Goal: Check status: Check status

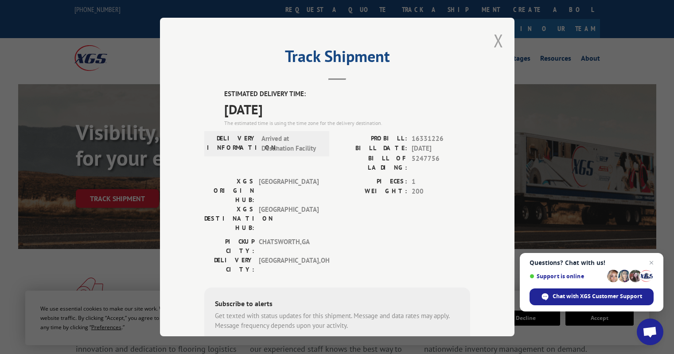
click at [494, 36] on button "Close modal" at bounding box center [499, 40] width 10 height 23
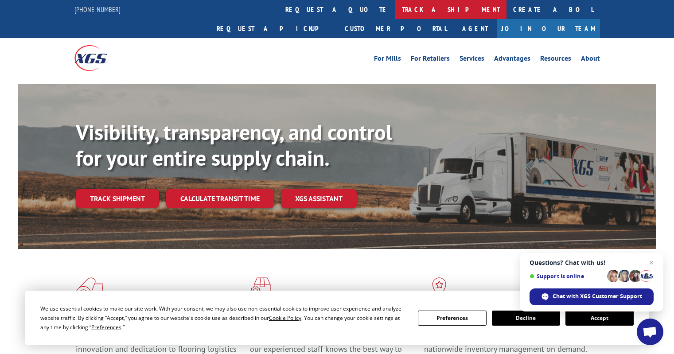
click at [395, 9] on link "track a shipment" at bounding box center [450, 9] width 111 height 19
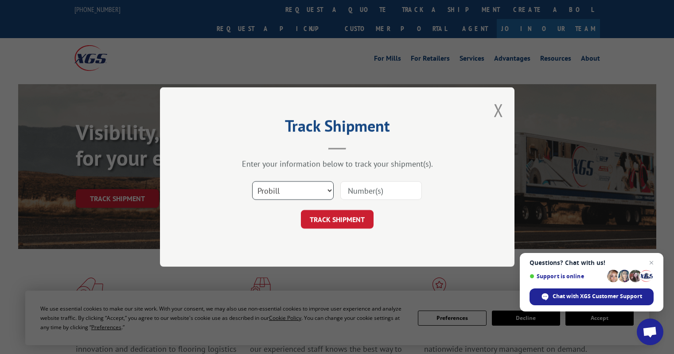
click at [297, 187] on select "Select category... Probill BOL PO" at bounding box center [293, 190] width 82 height 19
select select "po"
click at [252, 181] on select "Select category... Probill BOL PO" at bounding box center [293, 190] width 82 height 19
click at [355, 191] on input at bounding box center [381, 190] width 82 height 19
type input "CC037354"
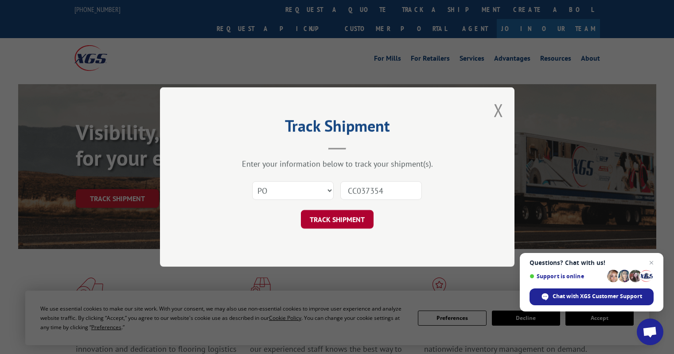
click at [323, 220] on button "TRACK SHIPMENT" at bounding box center [337, 219] width 73 height 19
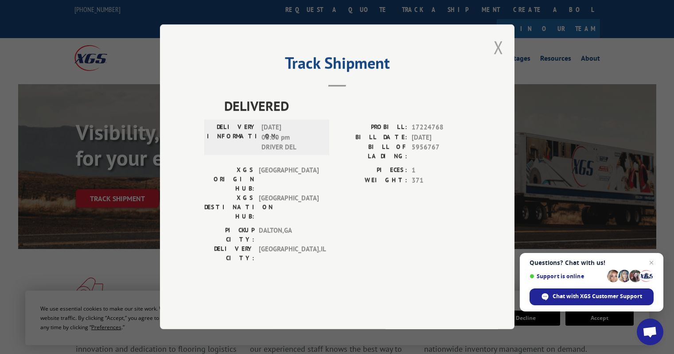
click at [496, 59] on button "Close modal" at bounding box center [499, 46] width 10 height 23
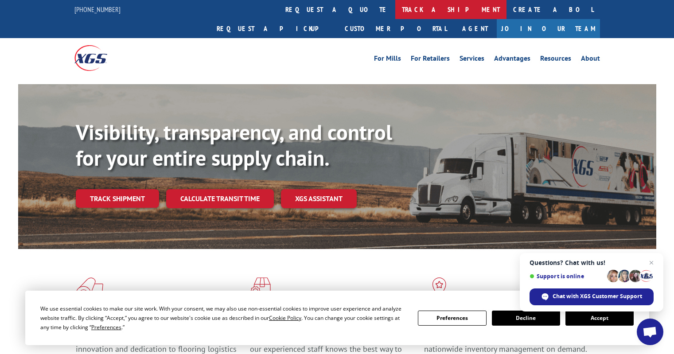
click at [395, 12] on link "track a shipment" at bounding box center [450, 9] width 111 height 19
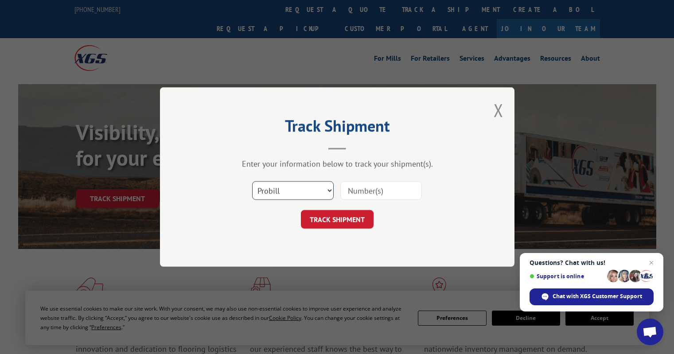
click at [287, 188] on select "Select category... Probill BOL PO" at bounding box center [293, 190] width 82 height 19
select select "po"
click at [252, 181] on select "Select category... Probill BOL PO" at bounding box center [293, 190] width 82 height 19
click at [357, 187] on input at bounding box center [381, 190] width 82 height 19
type input "CC037757"
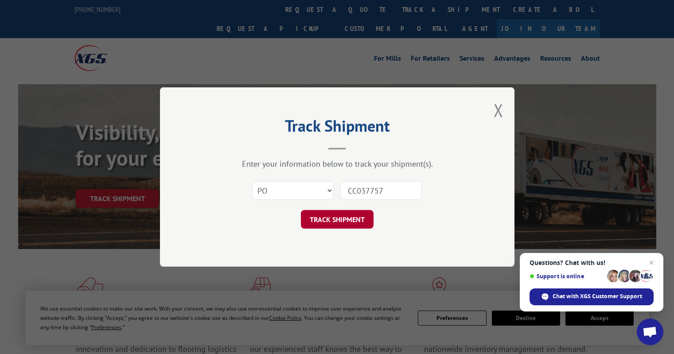
click at [342, 226] on button "TRACK SHIPMENT" at bounding box center [337, 219] width 73 height 19
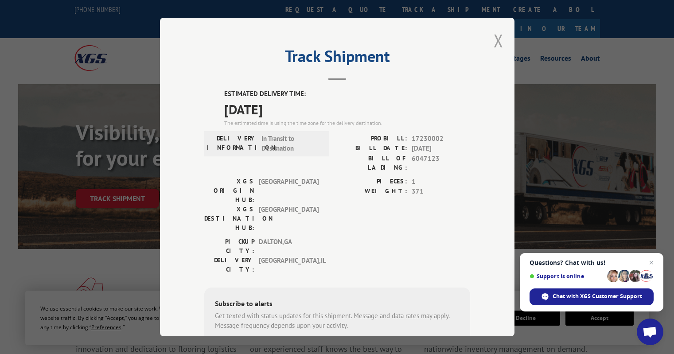
click at [494, 41] on button "Close modal" at bounding box center [499, 40] width 10 height 23
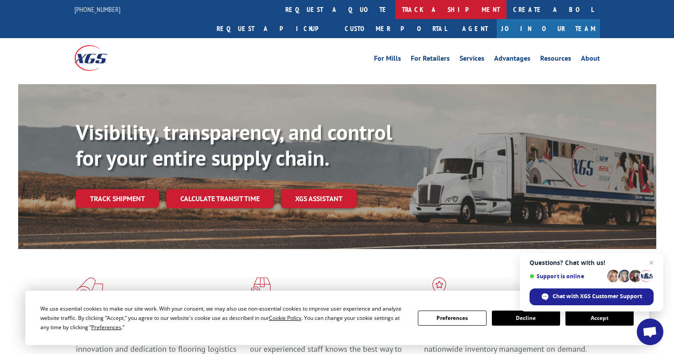
click at [395, 9] on link "track a shipment" at bounding box center [450, 9] width 111 height 19
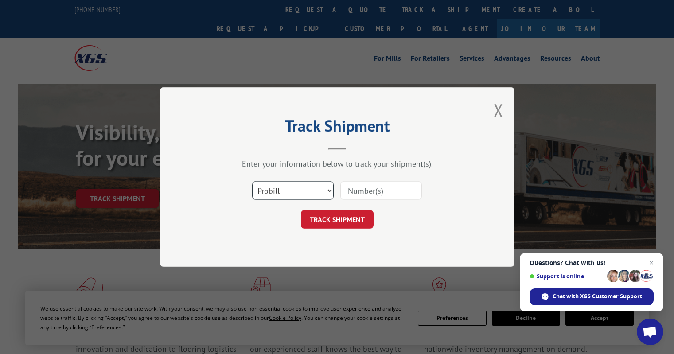
click at [300, 186] on select "Select category... Probill BOL PO" at bounding box center [293, 190] width 82 height 19
select select "po"
click at [252, 181] on select "Select category... Probill BOL PO" at bounding box center [293, 190] width 82 height 19
click at [352, 189] on input at bounding box center [381, 190] width 82 height 19
type input "CC03757"
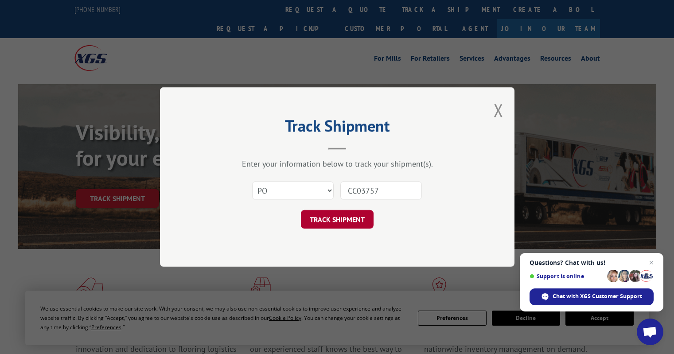
click at [326, 214] on button "TRACK SHIPMENT" at bounding box center [337, 219] width 73 height 19
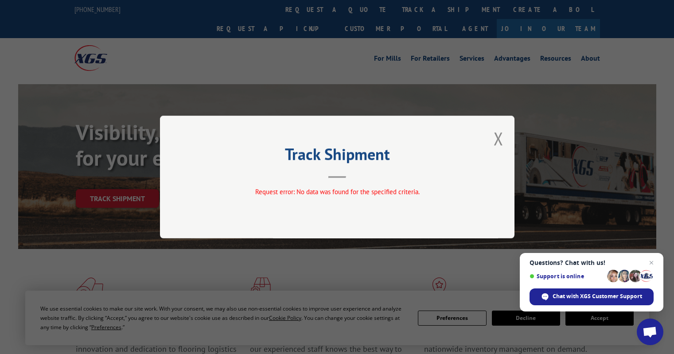
click at [303, 6] on div "Track Shipment Request error: No data was found for the specified criteria." at bounding box center [337, 177] width 674 height 354
click at [494, 140] on button "Close modal" at bounding box center [499, 138] width 10 height 23
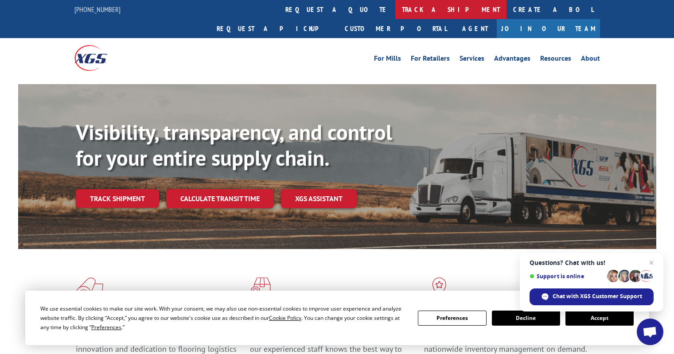
click at [395, 11] on link "track a shipment" at bounding box center [450, 9] width 111 height 19
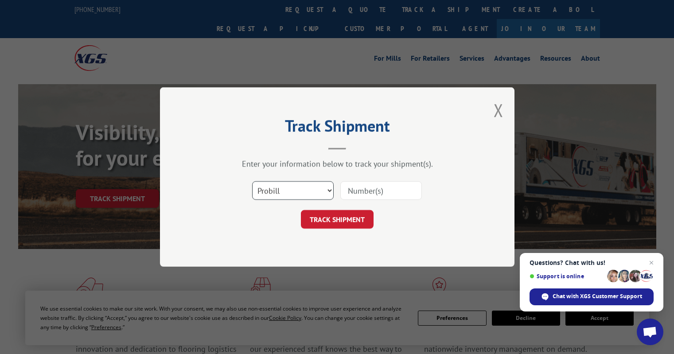
click at [315, 191] on select "Select category... Probill BOL PO" at bounding box center [293, 190] width 82 height 19
select select "po"
click at [252, 181] on select "Select category... Probill BOL PO" at bounding box center [293, 190] width 82 height 19
click at [348, 191] on input at bounding box center [381, 190] width 82 height 19
type input "CC037757"
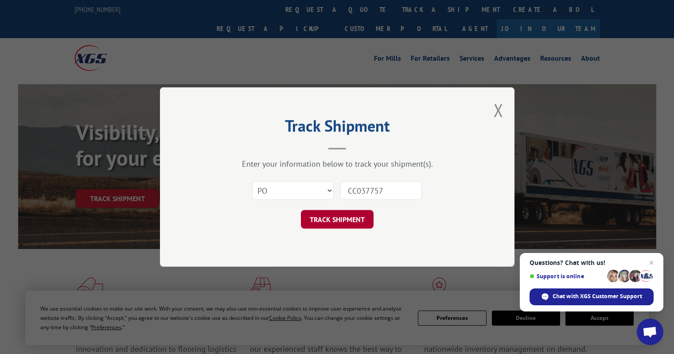
click at [326, 223] on button "TRACK SHIPMENT" at bounding box center [337, 219] width 73 height 19
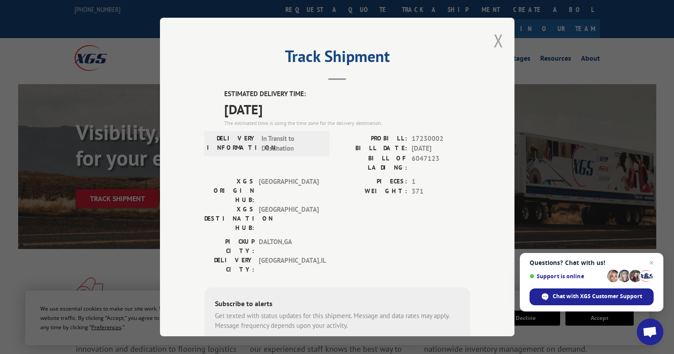
click at [494, 40] on button "Close modal" at bounding box center [499, 40] width 10 height 23
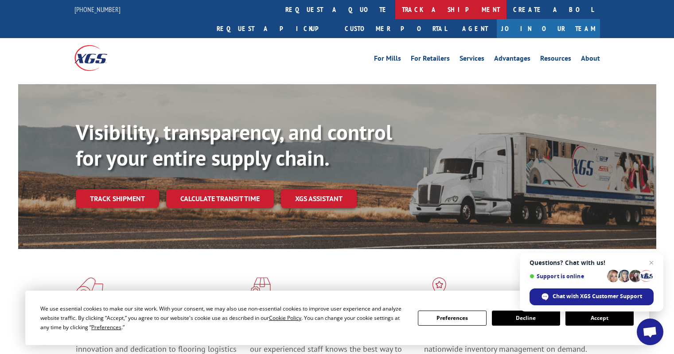
click at [395, 12] on link "track a shipment" at bounding box center [450, 9] width 111 height 19
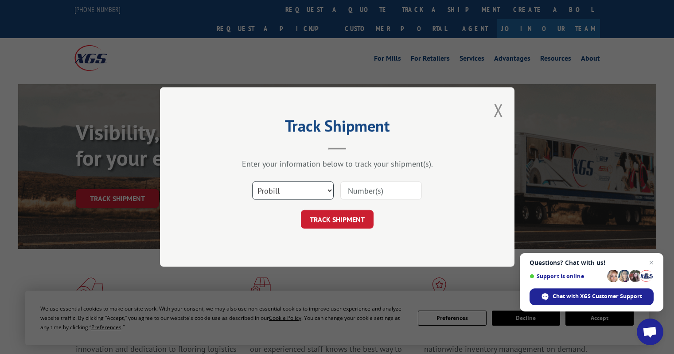
click at [277, 191] on select "Select category... Probill BOL PO" at bounding box center [293, 190] width 82 height 19
select select "po"
click at [252, 181] on select "Select category... Probill BOL PO" at bounding box center [293, 190] width 82 height 19
click at [356, 189] on input at bounding box center [381, 190] width 82 height 19
type input "IL185361"
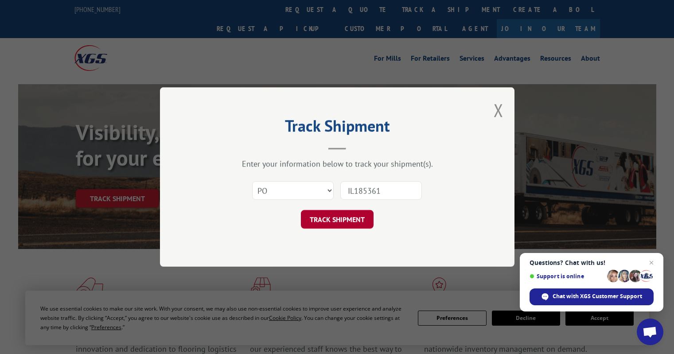
click at [338, 217] on button "TRACK SHIPMENT" at bounding box center [337, 219] width 73 height 19
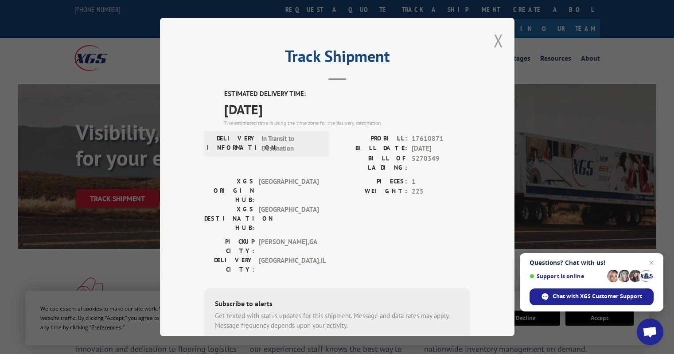
click at [494, 41] on button "Close modal" at bounding box center [499, 40] width 10 height 23
